Goal: Transaction & Acquisition: Book appointment/travel/reservation

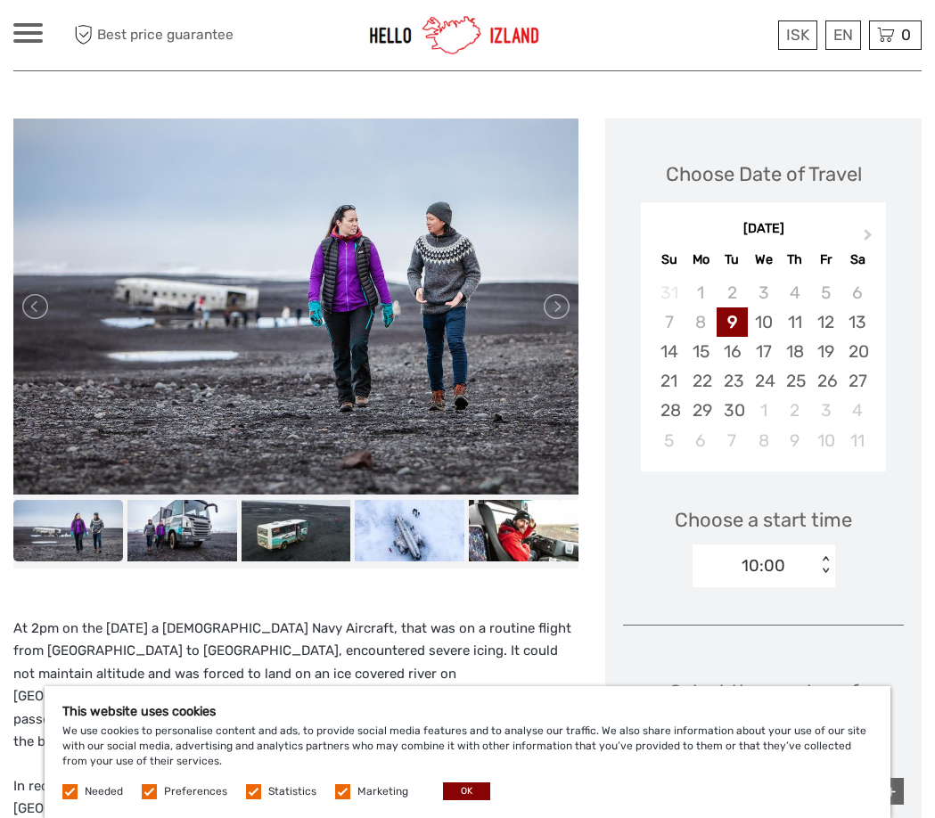
scroll to position [273, 0]
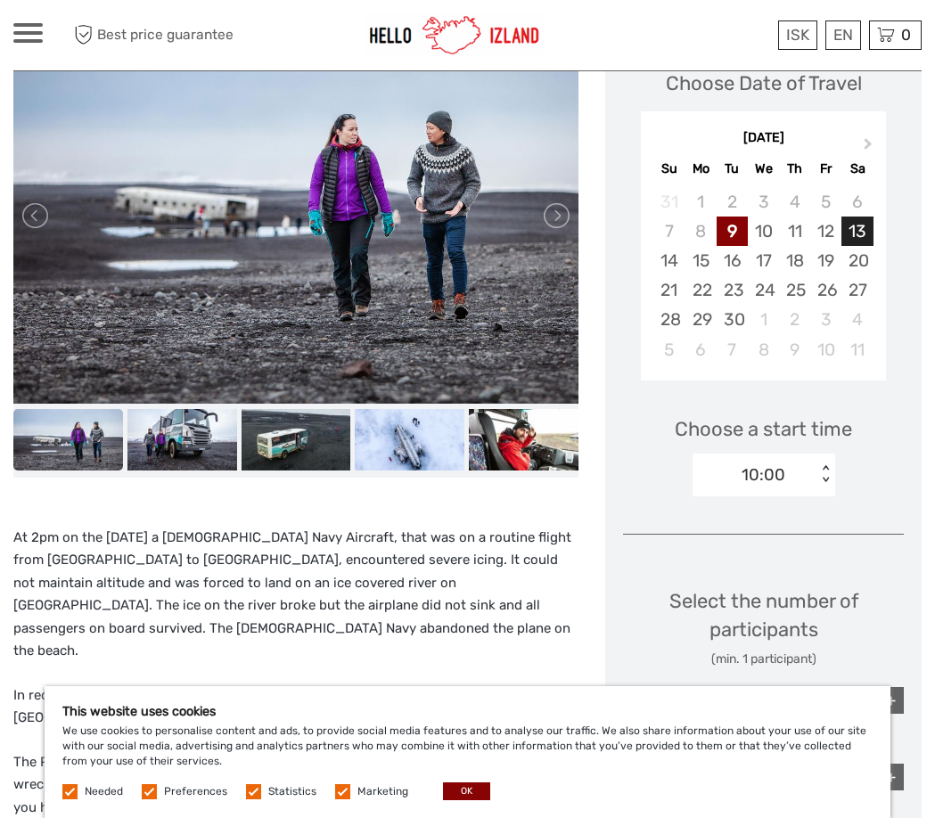
click at [868, 236] on div "13" at bounding box center [856, 231] width 31 height 29
click at [800, 480] on div "10:00" at bounding box center [755, 475] width 124 height 27
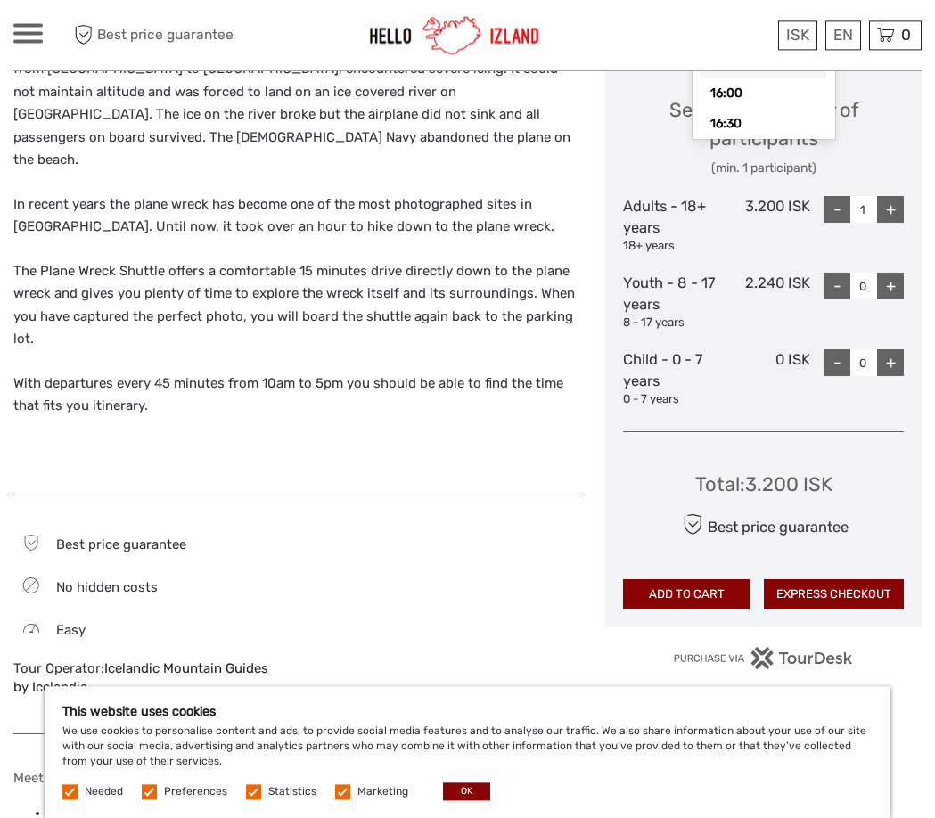
scroll to position [727, 0]
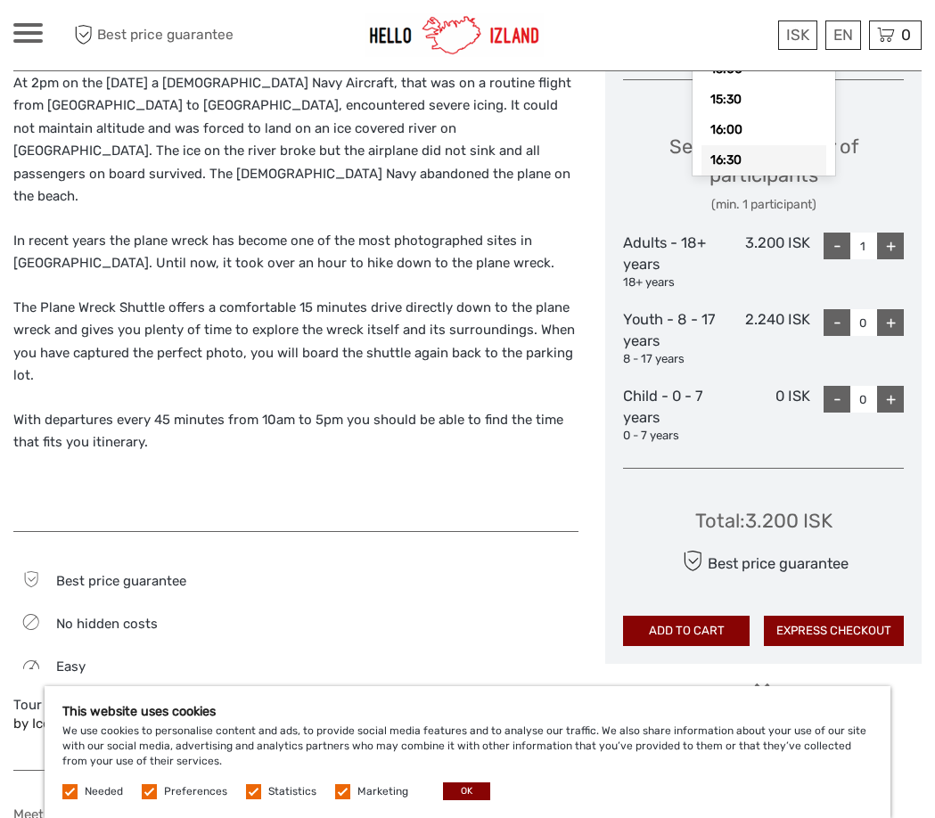
click at [763, 168] on div "16:30" at bounding box center [763, 160] width 125 height 30
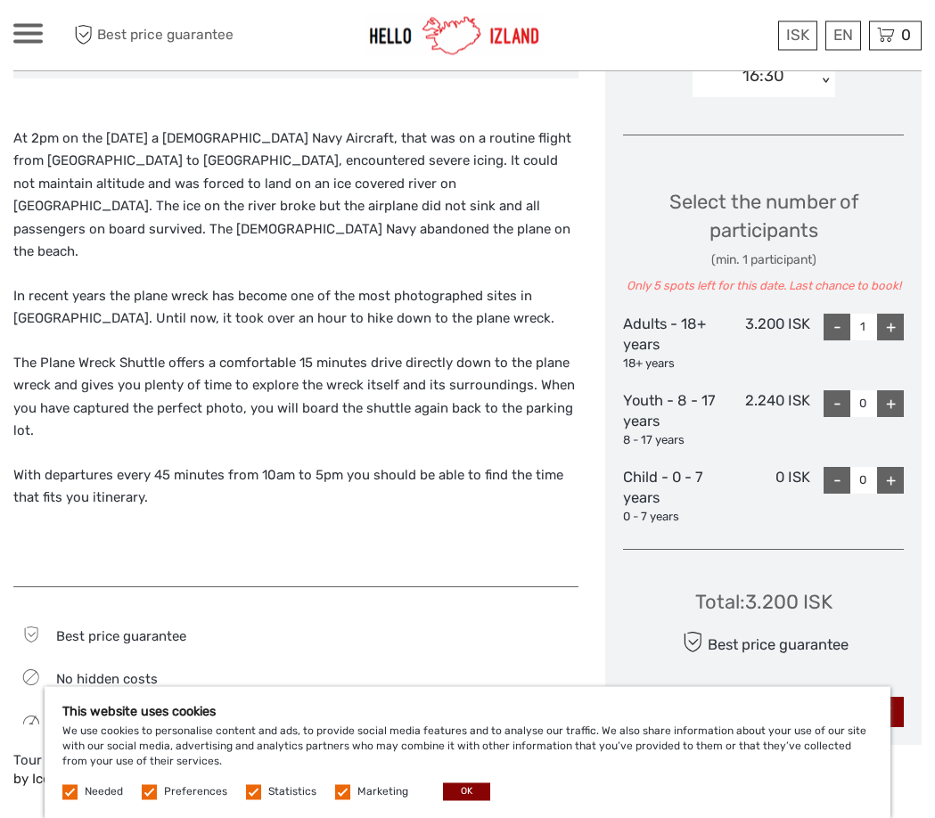
scroll to position [545, 0]
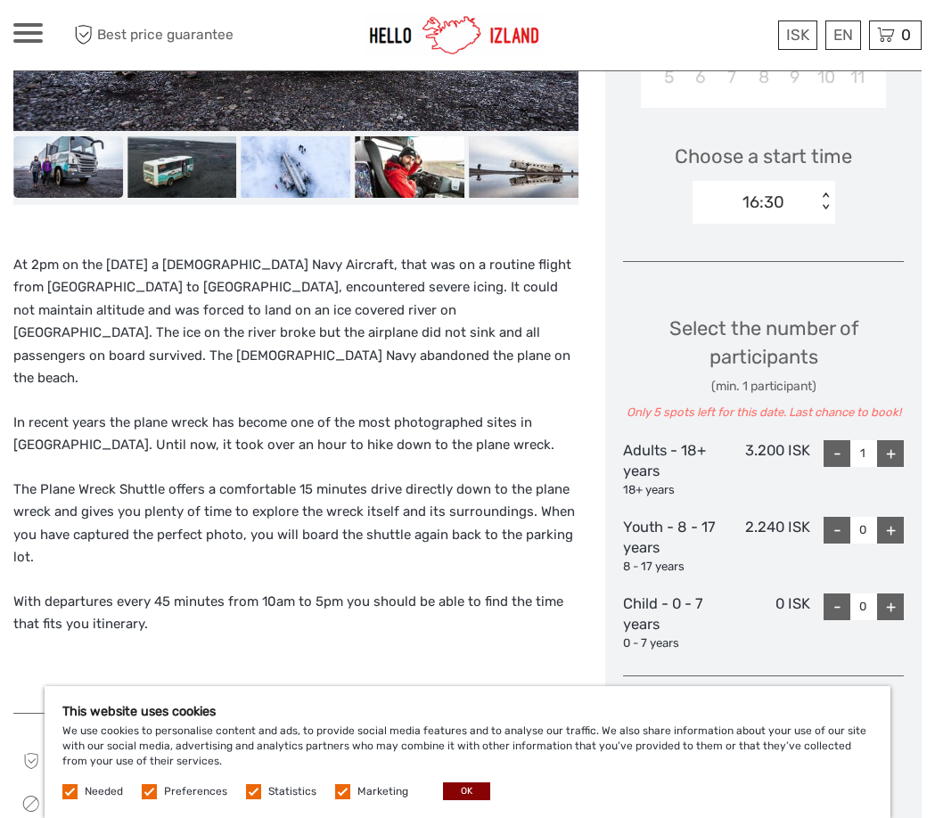
click at [898, 453] on div "+" at bounding box center [890, 453] width 27 height 27
type input "2"
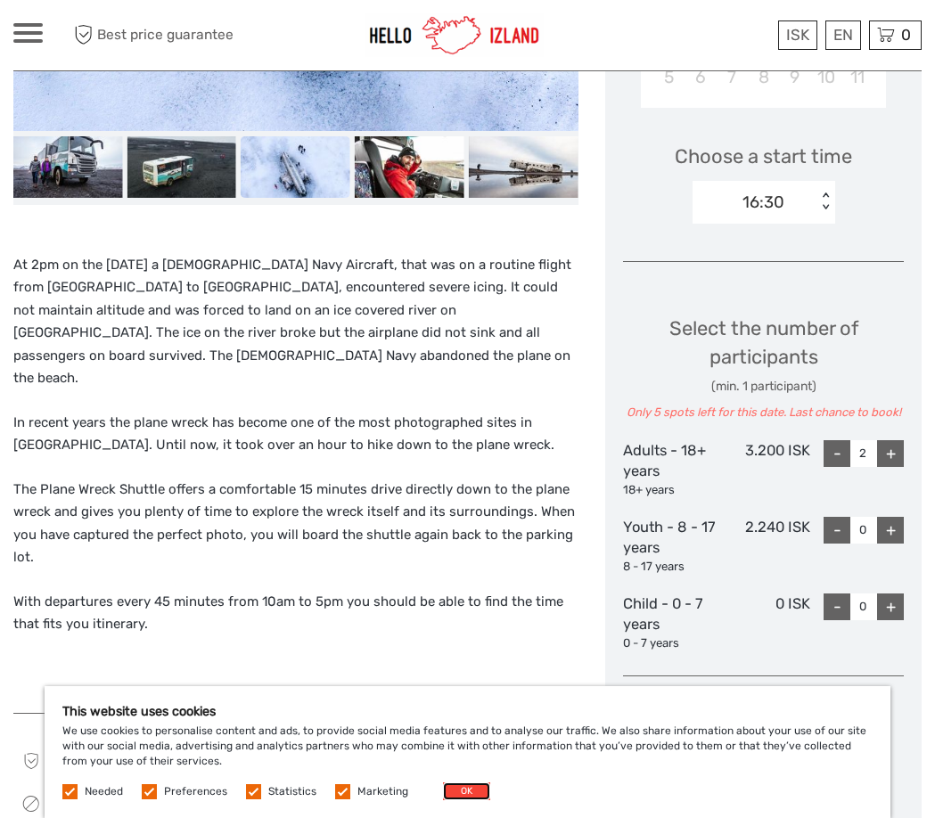
click at [471, 785] on button "OK" at bounding box center [466, 792] width 47 height 18
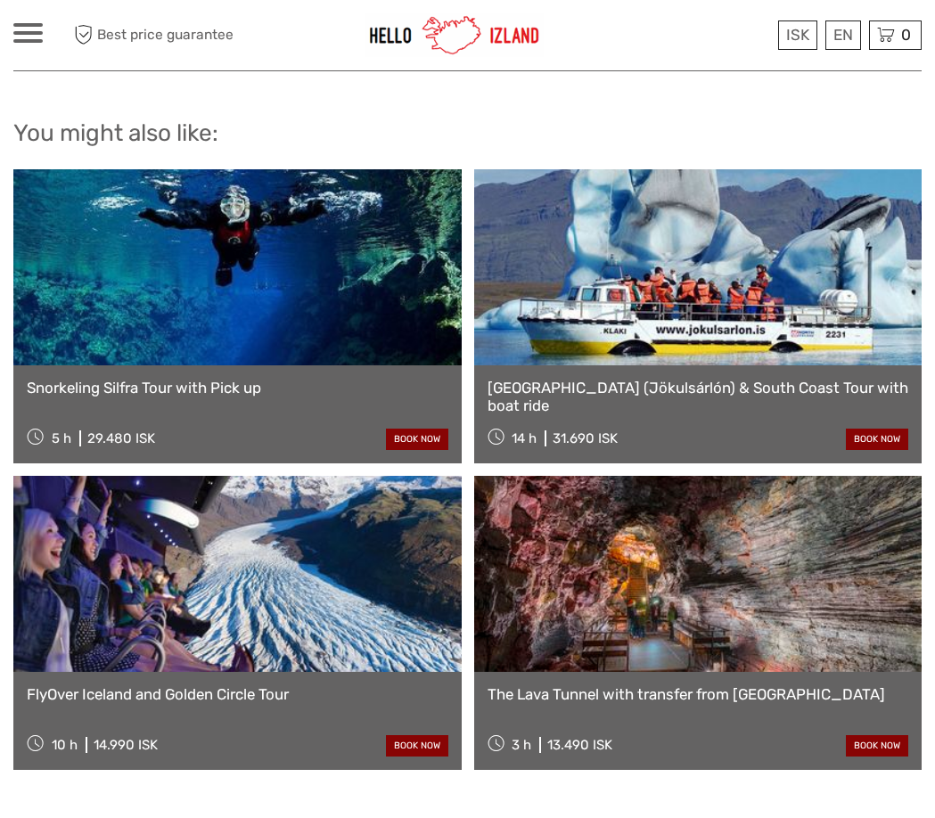
scroll to position [1636, 0]
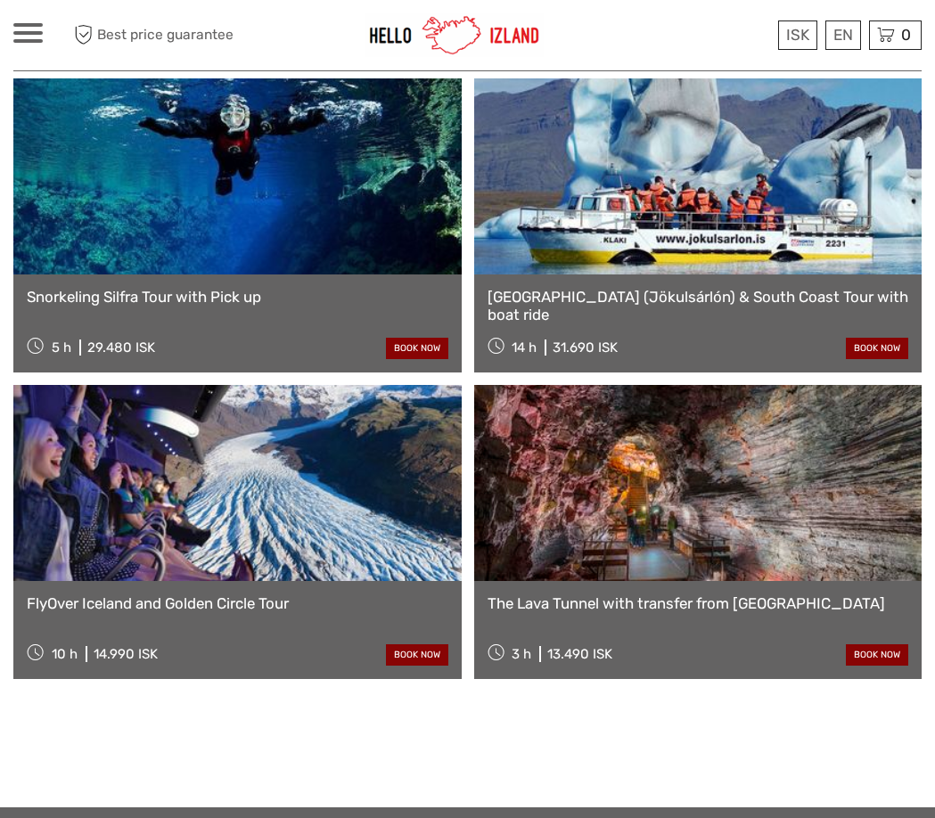
click at [225, 542] on link at bounding box center [237, 483] width 448 height 196
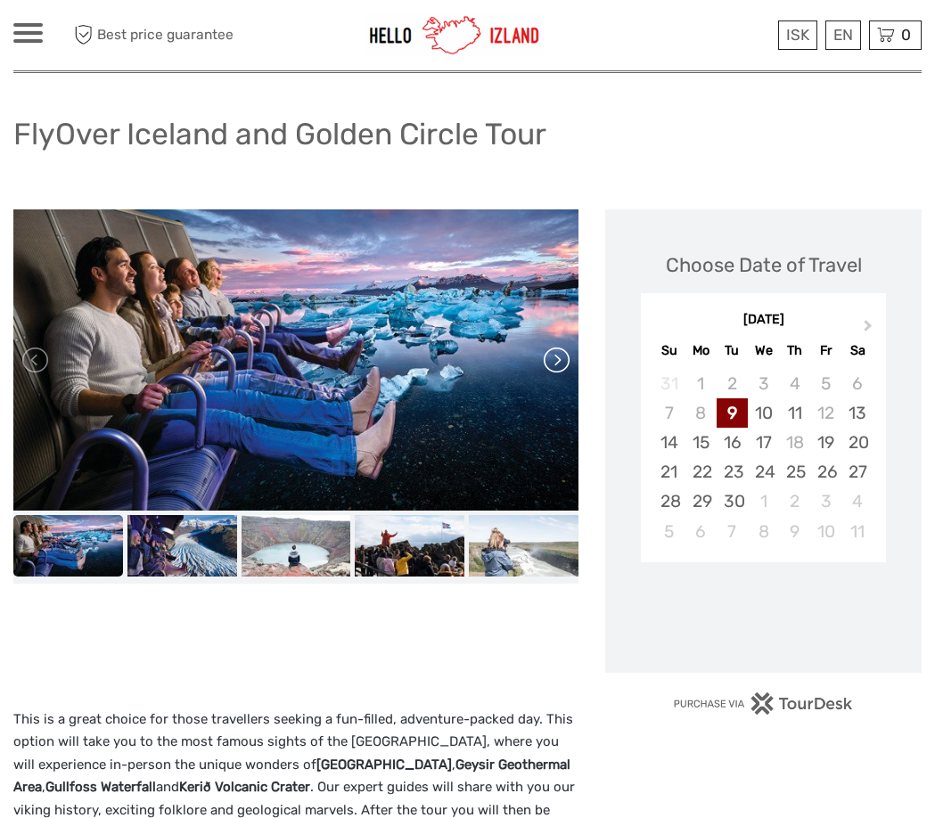
click at [562, 363] on link at bounding box center [555, 360] width 29 height 29
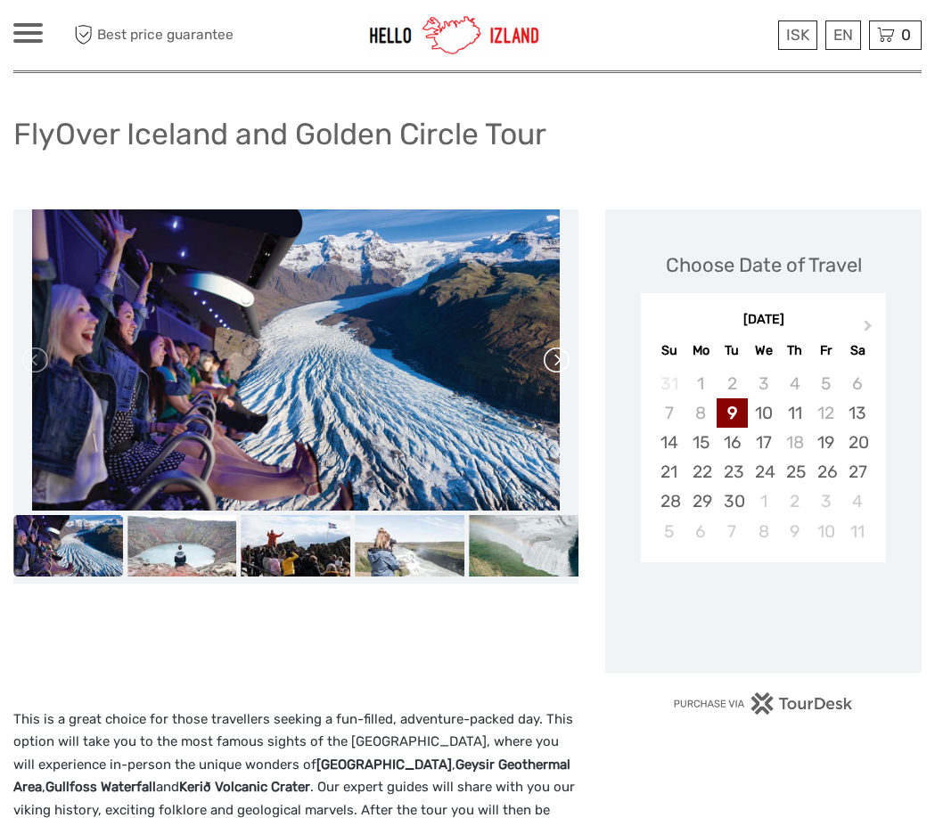
click at [562, 363] on link at bounding box center [555, 360] width 29 height 29
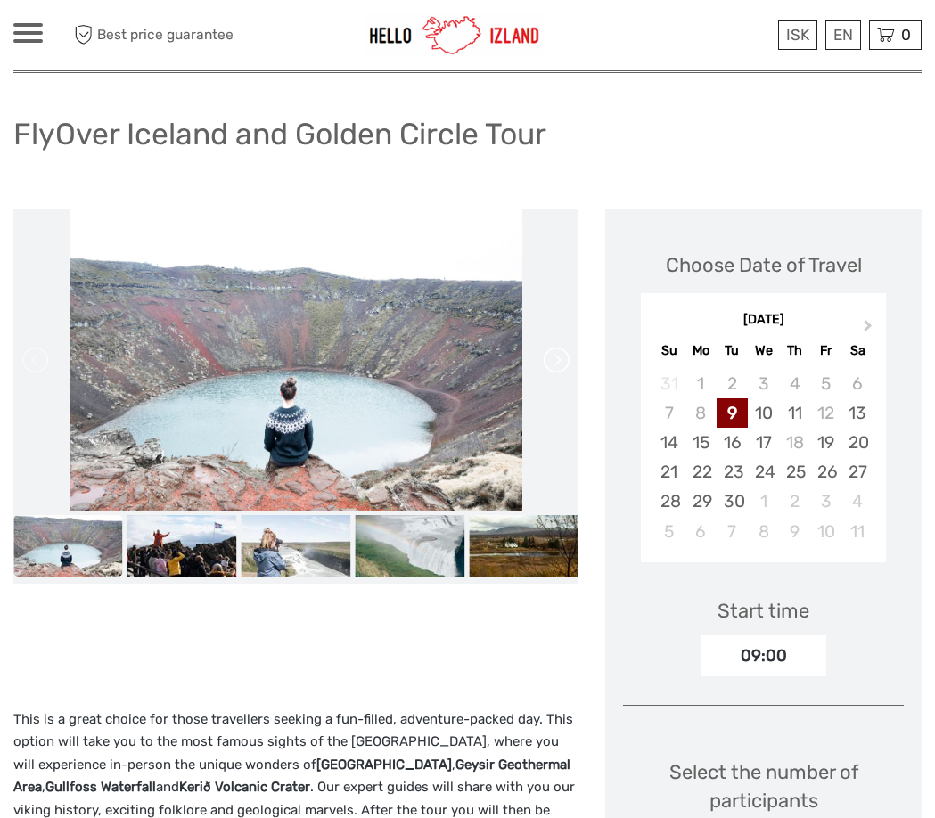
click at [562, 363] on link at bounding box center [555, 360] width 29 height 29
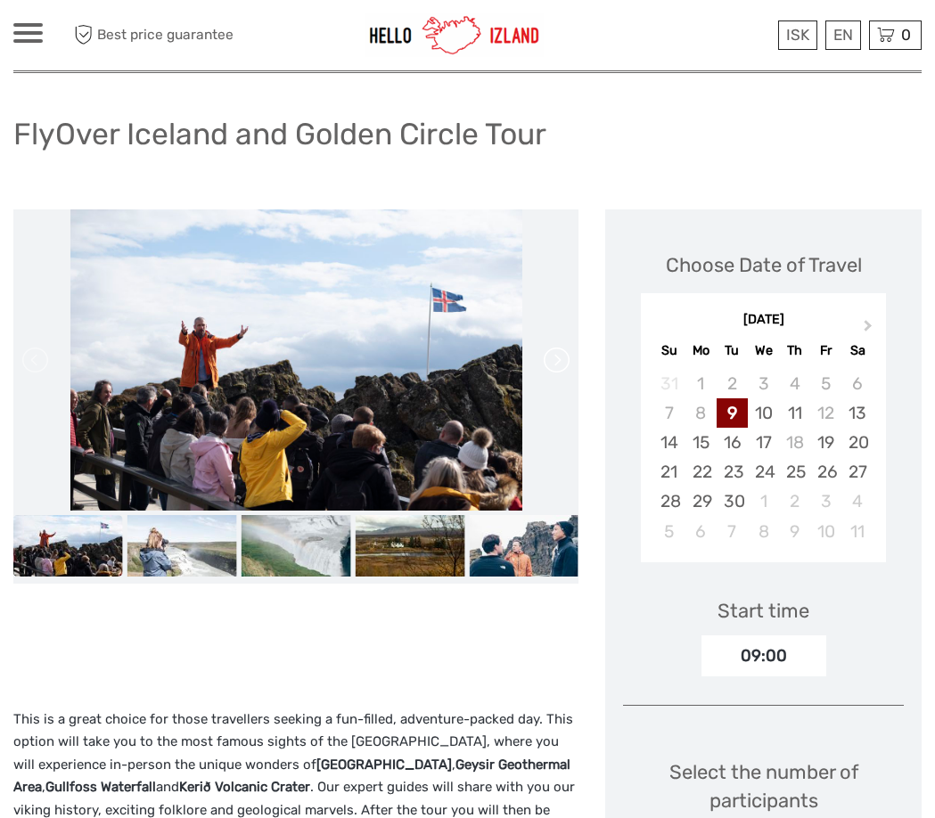
click at [562, 363] on link at bounding box center [555, 360] width 29 height 29
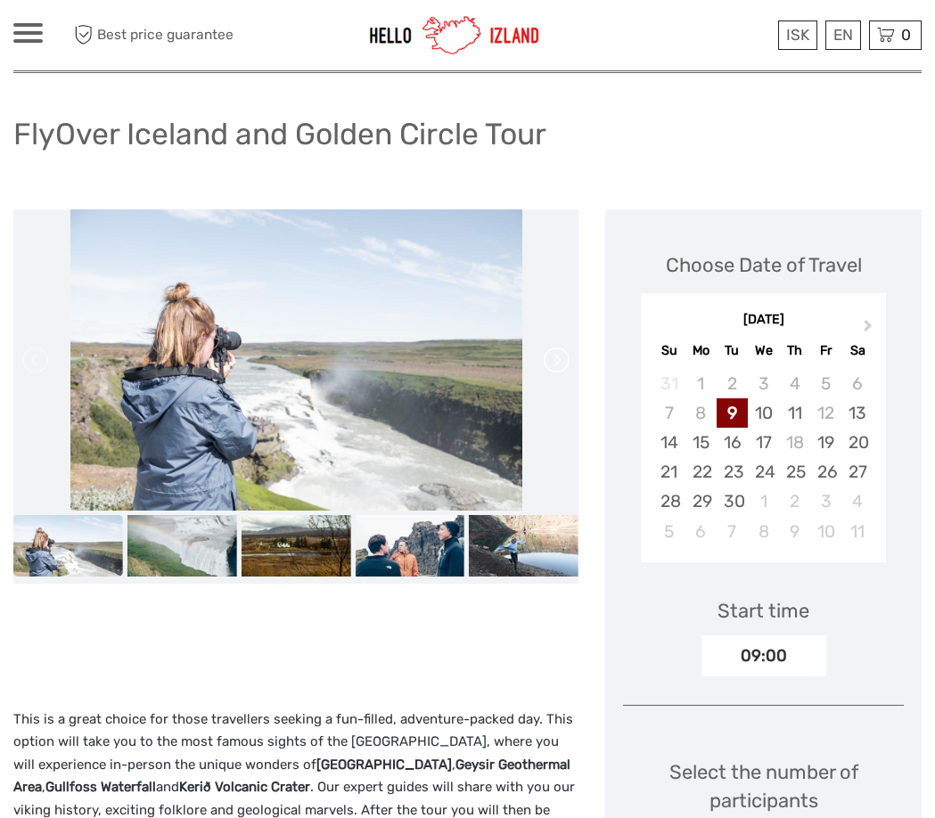
click at [562, 363] on link at bounding box center [555, 360] width 29 height 29
